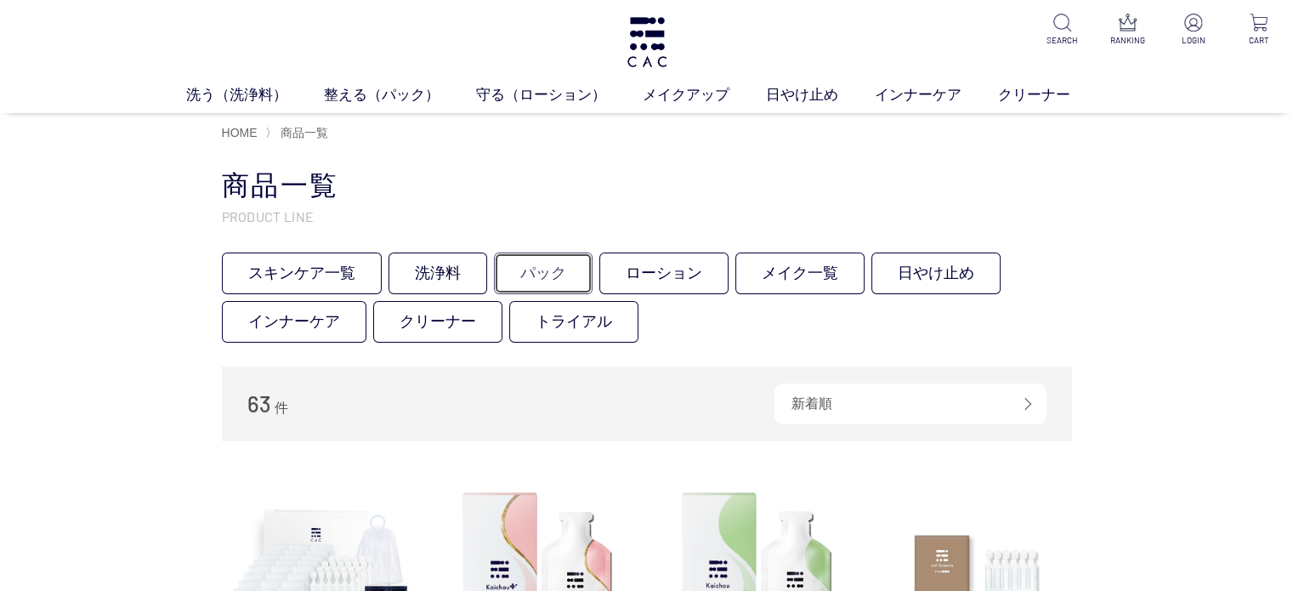
click at [552, 275] on link "パック" at bounding box center [543, 273] width 99 height 42
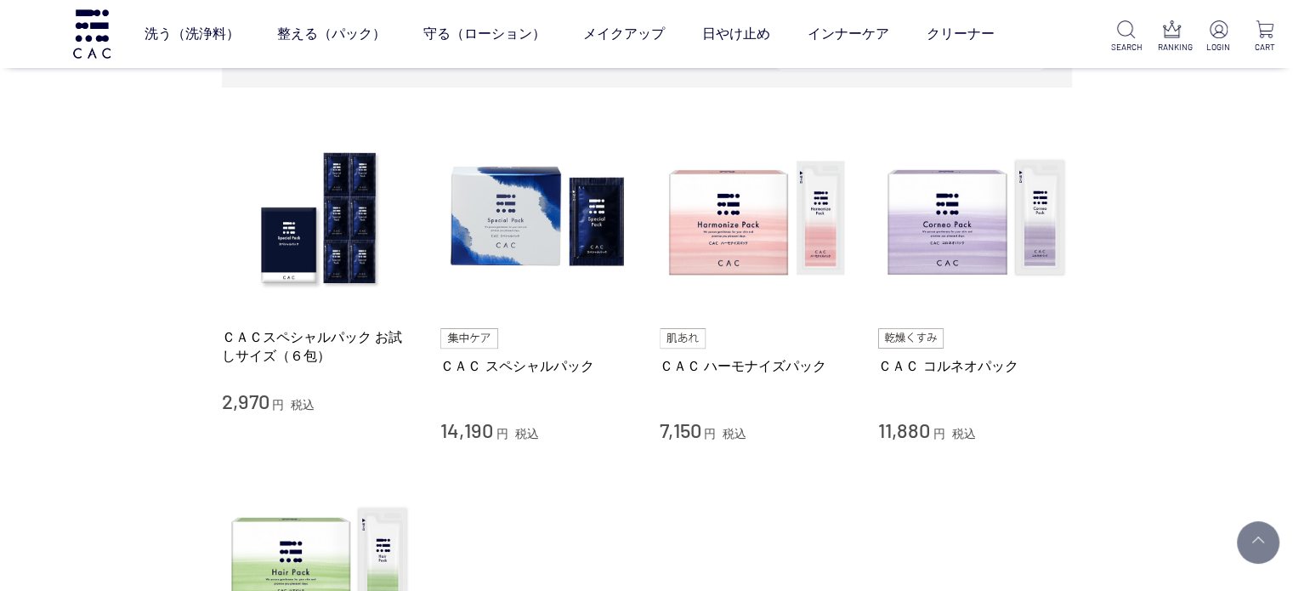
scroll to position [255, 0]
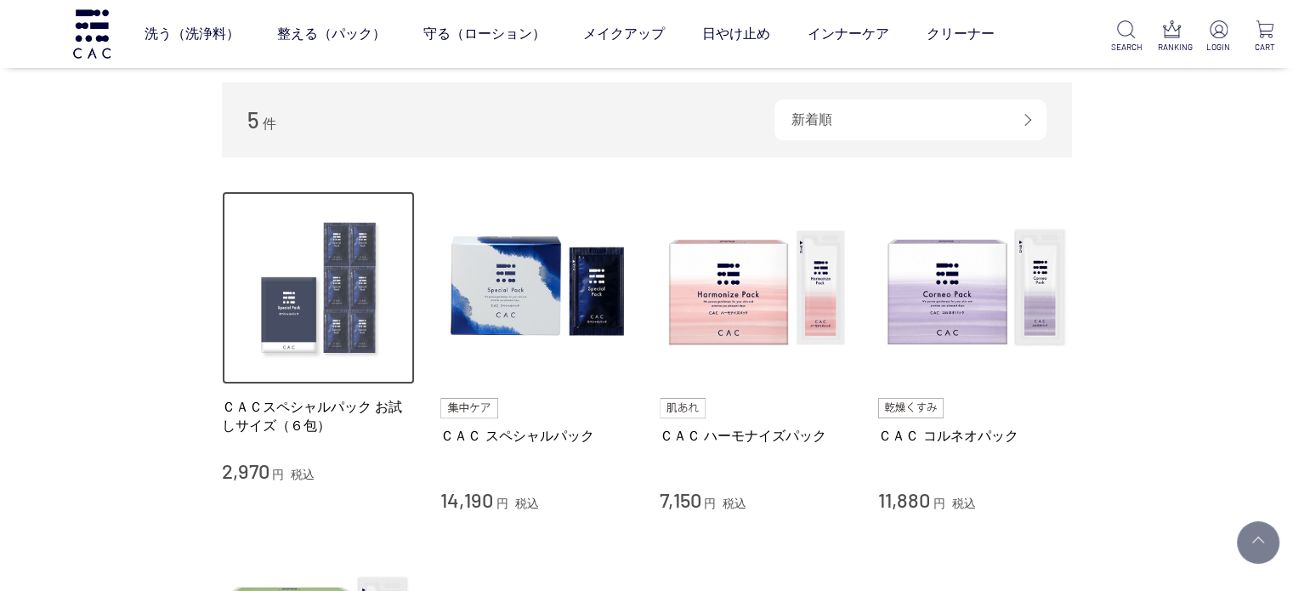
click at [342, 295] on img at bounding box center [319, 288] width 194 height 194
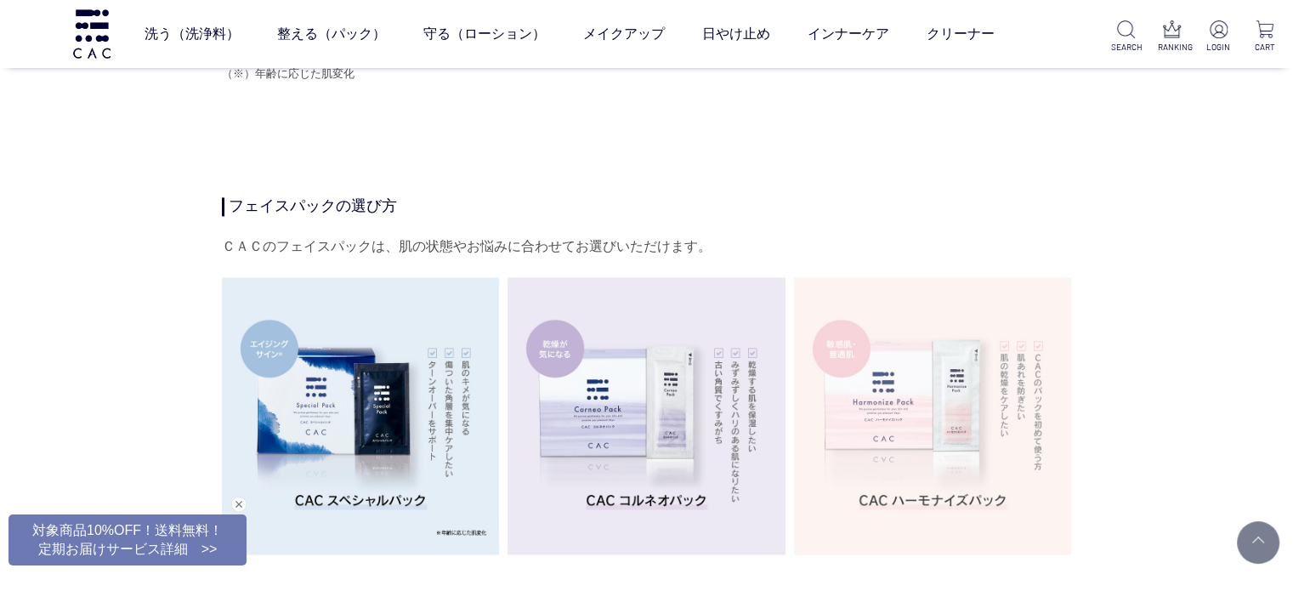
scroll to position [2635, 0]
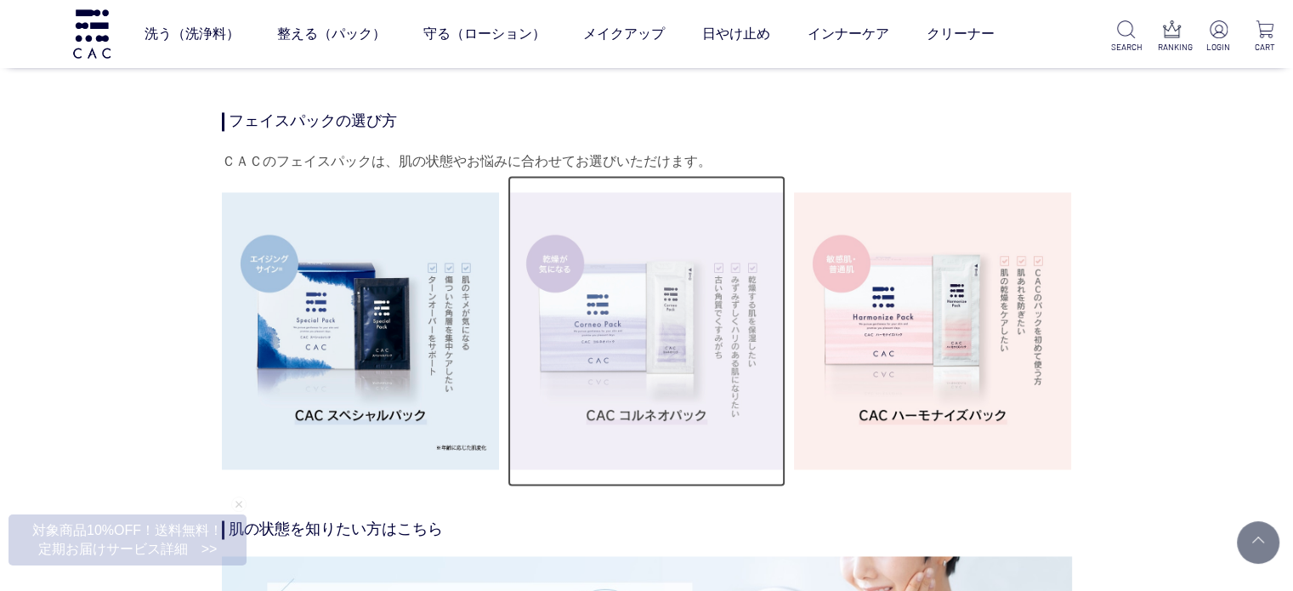
click at [675, 373] on img at bounding box center [646, 331] width 278 height 278
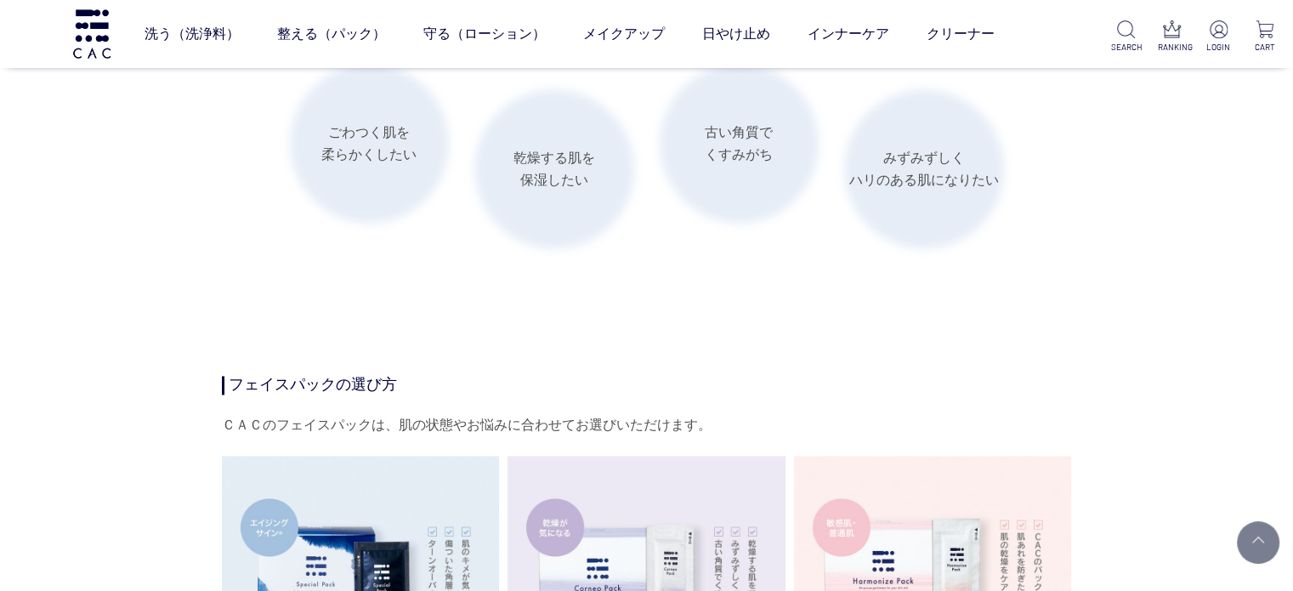
scroll to position [2720, 0]
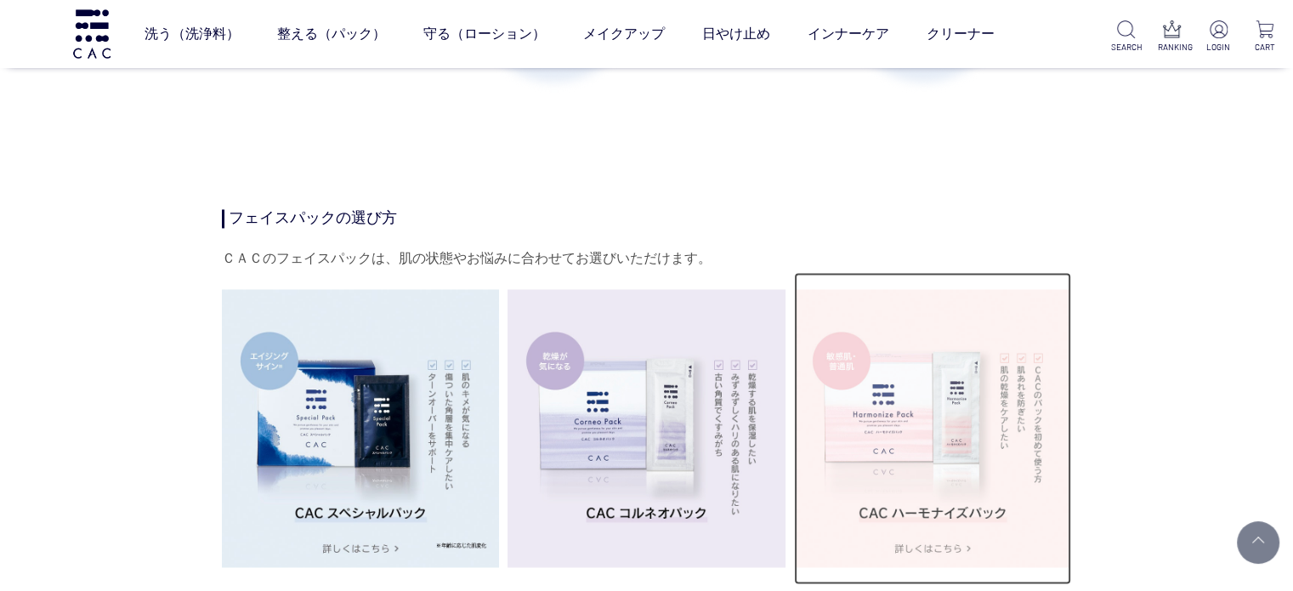
click at [1003, 370] on img at bounding box center [933, 428] width 278 height 278
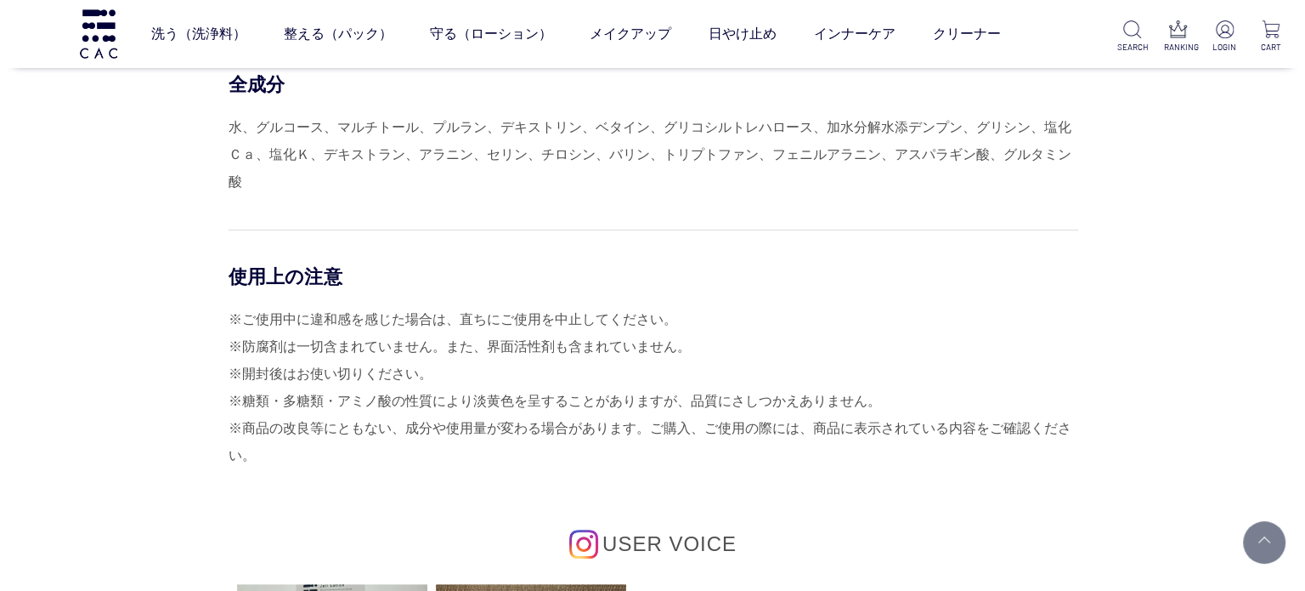
scroll to position [6969, 0]
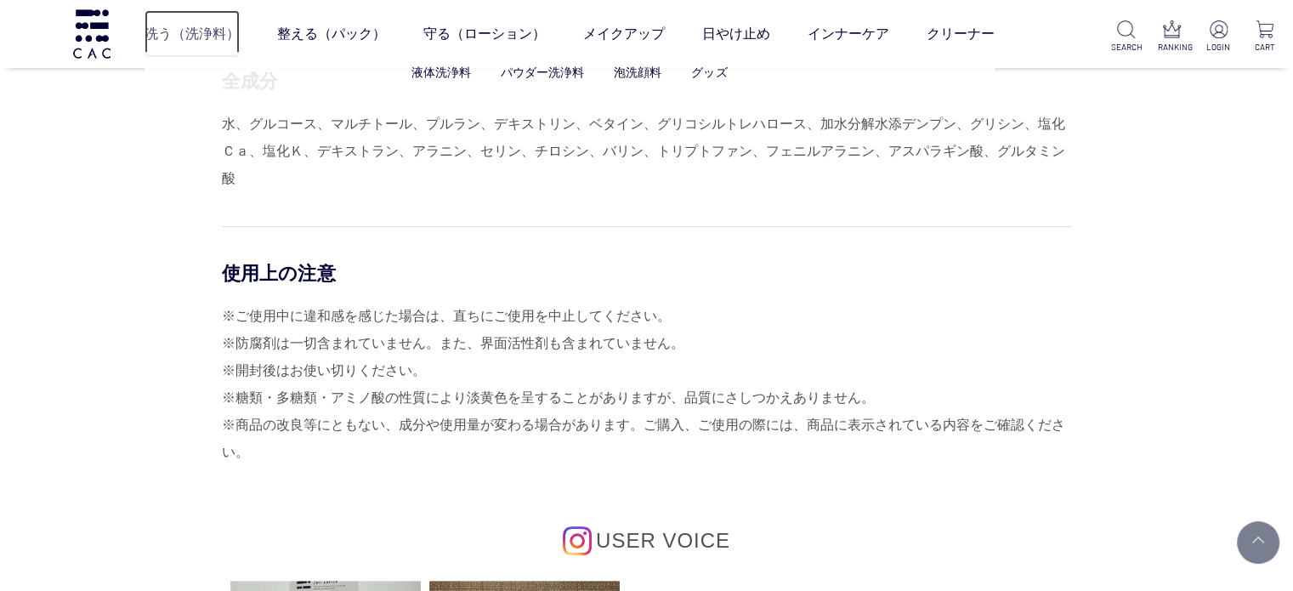
click at [218, 31] on link "洗う（洗浄料）" at bounding box center [191, 34] width 95 height 48
